Goal: Register for event/course

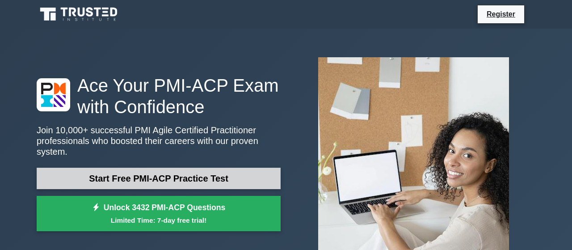
click at [201, 173] on link "Start Free PMI-ACP Practice Test" at bounding box center [159, 177] width 244 height 21
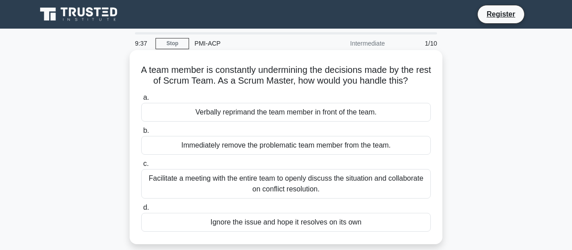
click at [259, 184] on div "Facilitate a meeting with the entire team to openly discuss the situation and c…" at bounding box center [285, 183] width 289 height 29
click at [141, 167] on input "c. Facilitate a meeting with the entire team to openly discuss the situation an…" at bounding box center [141, 164] width 0 height 6
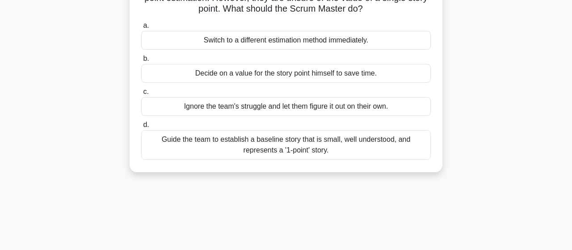
scroll to position [96, 0]
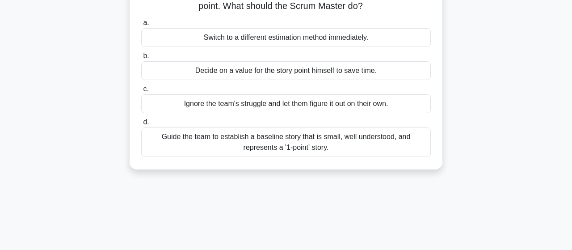
click at [358, 140] on div "Guide the team to establish a baseline story that is small, well understood, an…" at bounding box center [285, 141] width 289 height 29
click at [141, 125] on input "d. Guide the team to establish a baseline story that is small, well understood,…" at bounding box center [141, 122] width 0 height 6
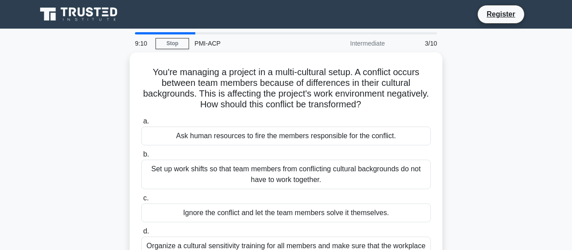
scroll to position [0, 0]
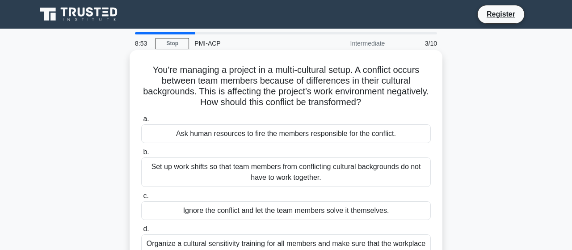
click at [341, 236] on div "Organize a cultural sensitivity training for all members and make sure that the…" at bounding box center [285, 248] width 289 height 29
click at [141, 232] on input "d. Organize a cultural sensitivity training for all members and make sure that …" at bounding box center [141, 229] width 0 height 6
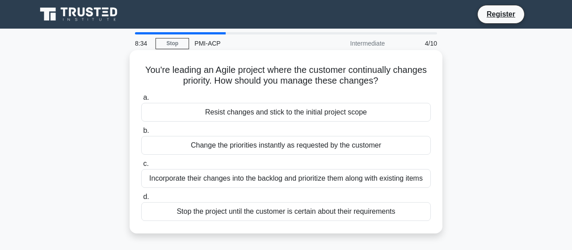
click at [304, 180] on div "Incorporate their changes into the backlog and prioritize them along with exist…" at bounding box center [285, 178] width 289 height 19
click at [141, 167] on input "c. Incorporate their changes into the backlog and prioritize them along with ex…" at bounding box center [141, 164] width 0 height 6
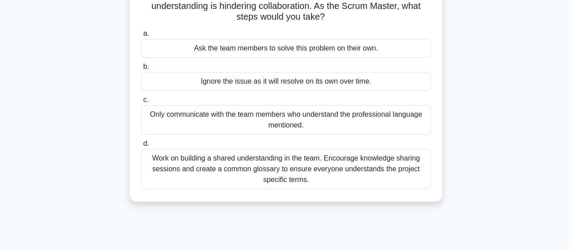
scroll to position [92, 0]
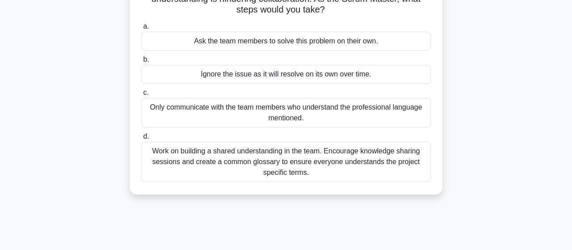
click at [342, 157] on div "Work on building a shared understanding in the team. Encourage knowledge sharin…" at bounding box center [285, 162] width 289 height 40
click at [141, 139] on input "d. Work on building a shared understanding in the team. Encourage knowledge sha…" at bounding box center [141, 137] width 0 height 6
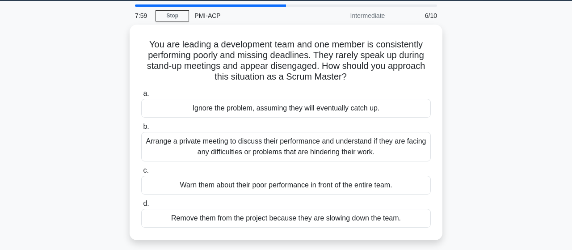
scroll to position [29, 0]
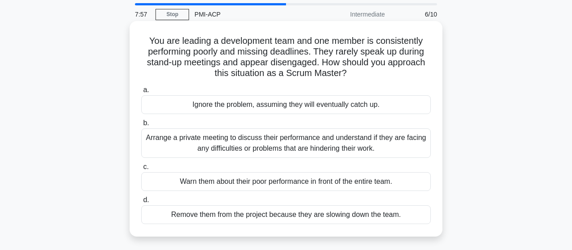
click at [323, 149] on div "Arrange a private meeting to discuss their performance and understand if they a…" at bounding box center [285, 142] width 289 height 29
click at [141, 126] on input "b. Arrange a private meeting to discuss their performance and understand if the…" at bounding box center [141, 123] width 0 height 6
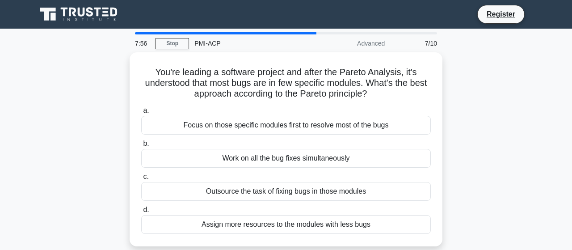
scroll to position [0, 0]
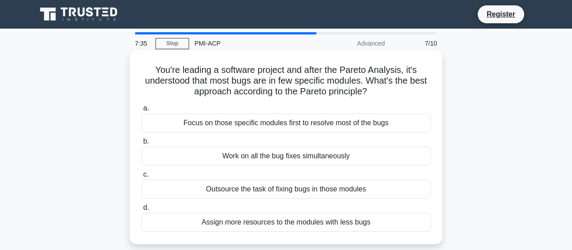
click at [354, 121] on div "Focus on those specific modules first to resolve most of the bugs" at bounding box center [285, 122] width 289 height 19
click at [141, 111] on input "a. Focus on those specific modules first to resolve most of the bugs" at bounding box center [141, 108] width 0 height 6
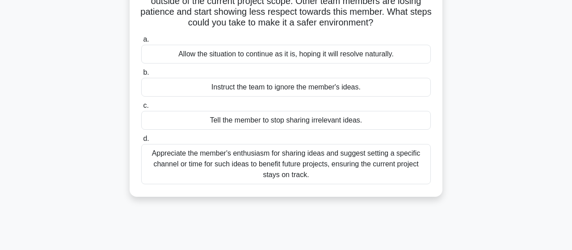
scroll to position [82, 0]
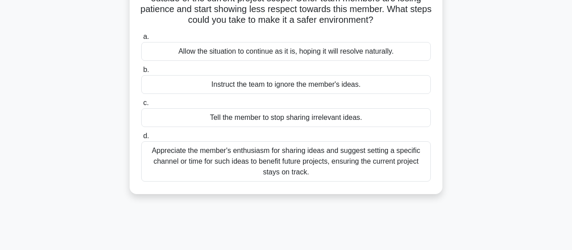
click at [330, 163] on div "Appreciate the member's enthusiasm for sharing ideas and suggest setting a spec…" at bounding box center [285, 161] width 289 height 40
click at [141, 139] on input "d. Appreciate the member's enthusiasm for sharing ideas and suggest setting a s…" at bounding box center [141, 136] width 0 height 6
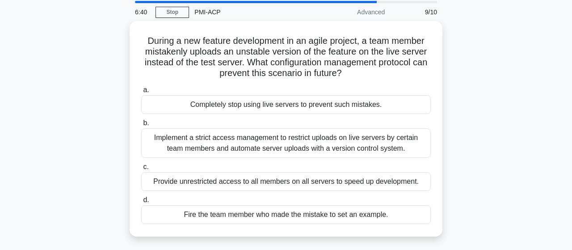
scroll to position [42, 0]
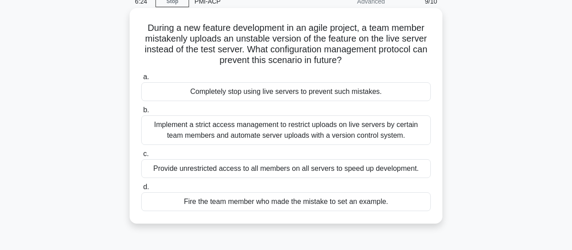
click at [351, 135] on div "Implement a strict access management to restrict uploads on live servers by cer…" at bounding box center [285, 129] width 289 height 29
click at [141, 113] on input "b. Implement a strict access management to restrict uploads on live servers by …" at bounding box center [141, 110] width 0 height 6
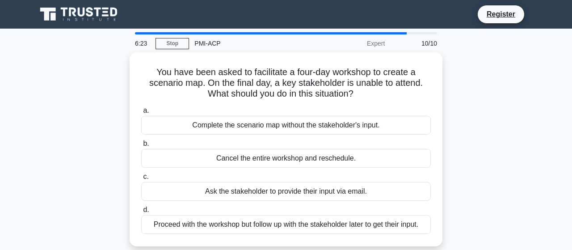
scroll to position [0, 0]
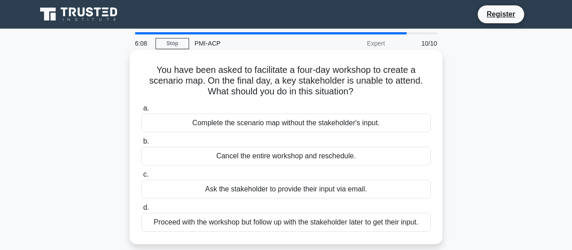
click at [399, 219] on div "Proceed with the workshop but follow up with the stakeholder later to get their…" at bounding box center [285, 222] width 289 height 19
click at [141, 210] on input "d. Proceed with the workshop but follow up with the stakeholder later to get th…" at bounding box center [141, 208] width 0 height 6
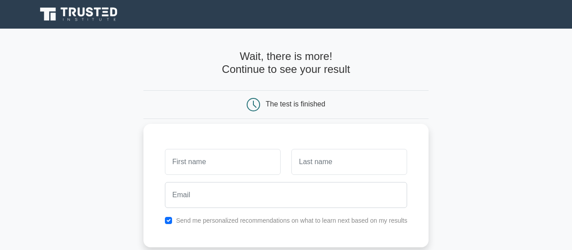
click at [214, 166] on input "text" at bounding box center [223, 162] width 116 height 26
type input "Shashi"
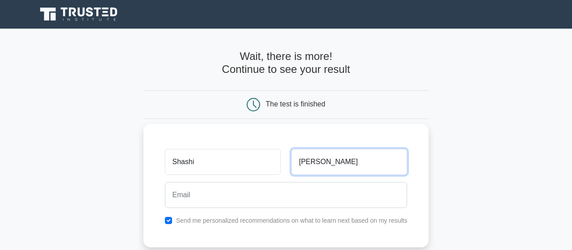
type input "Singh"
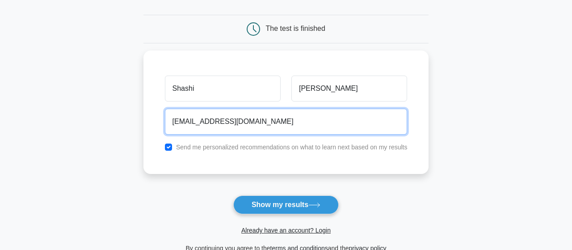
scroll to position [79, 0]
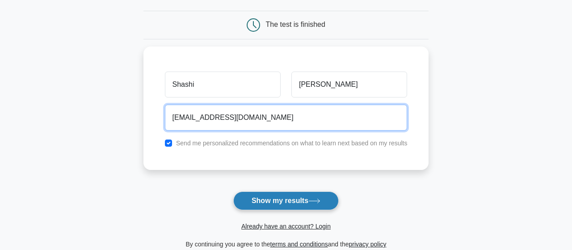
type input "shashi.cengg@gmail.com"
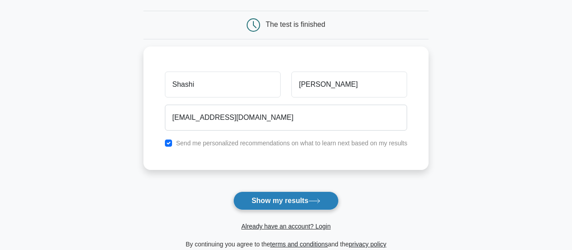
click at [288, 199] on button "Show my results" at bounding box center [285, 200] width 105 height 19
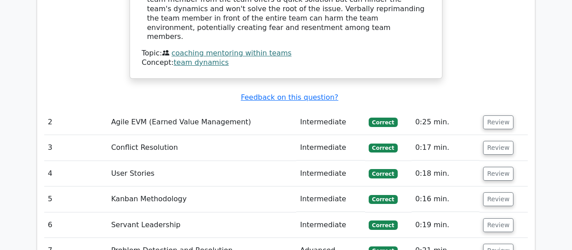
scroll to position [1125, 0]
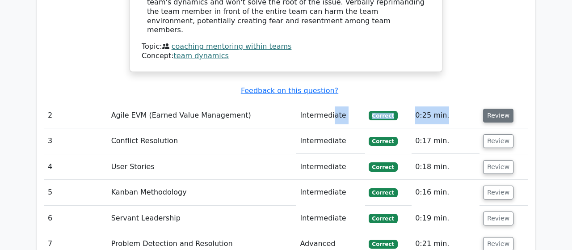
drag, startPoint x: 333, startPoint y: 50, endPoint x: 499, endPoint y: 48, distance: 166.1
click at [499, 103] on tr "2 Agile EVM (Earned Value Management) Intermediate [GEOGRAPHIC_DATA] 0:25 min. …" at bounding box center [285, 115] width 483 height 25
click at [499, 109] on button "Review" at bounding box center [498, 116] width 30 height 14
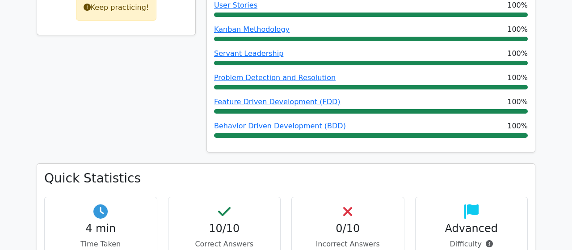
scroll to position [0, 0]
